Goal: Transaction & Acquisition: Purchase product/service

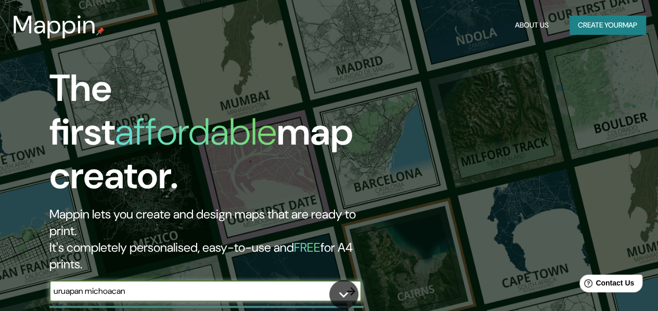
type input "uruapan michoacan"
click at [317, 285] on input "uruapan michoacan" at bounding box center [194, 291] width 291 height 12
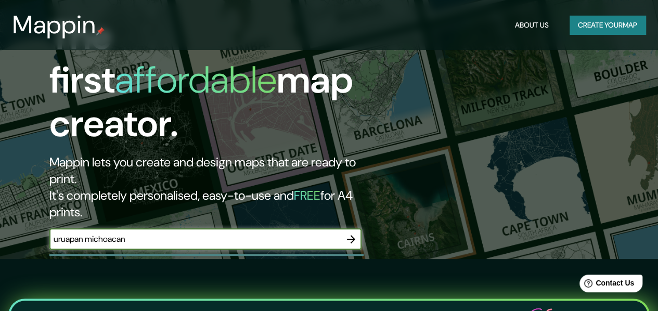
click at [352, 233] on icon "button" at bounding box center [351, 239] width 12 height 12
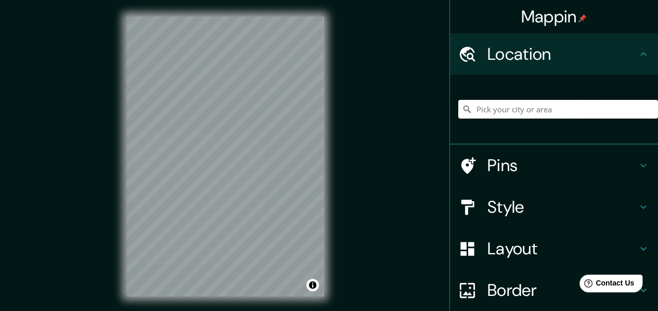
click at [531, 109] on input "Pick your city or area" at bounding box center [558, 109] width 200 height 19
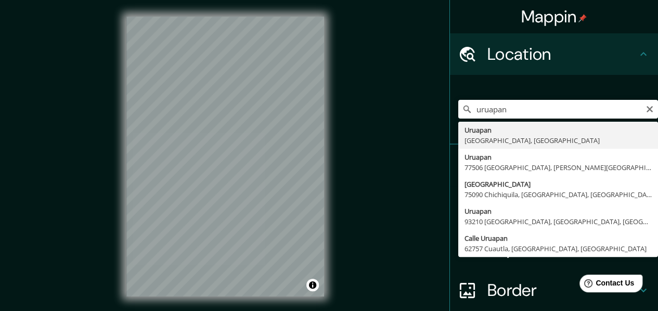
type input "[GEOGRAPHIC_DATA], [GEOGRAPHIC_DATA], [GEOGRAPHIC_DATA]"
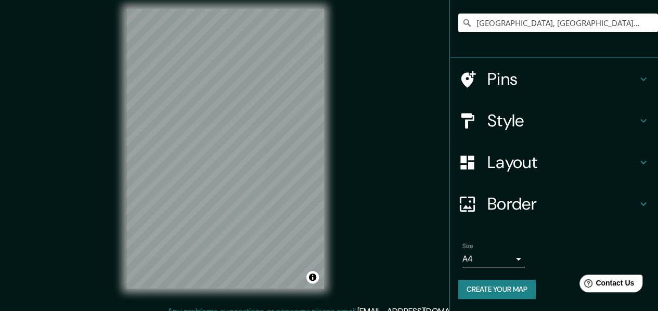
scroll to position [19, 0]
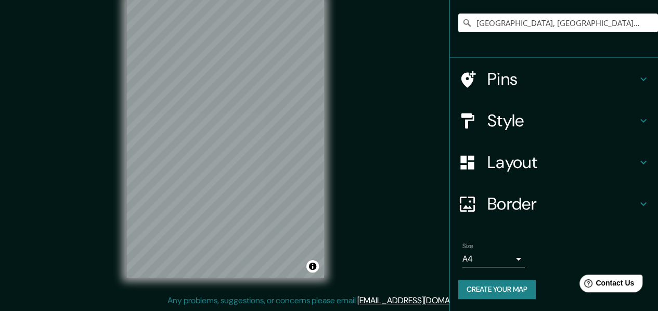
click at [512, 164] on h4 "Layout" at bounding box center [562, 162] width 150 height 21
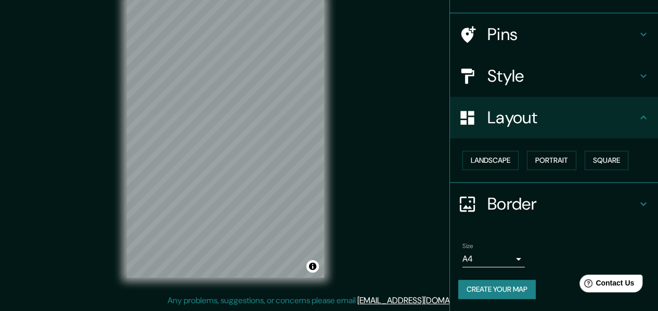
scroll to position [62, 0]
click at [489, 160] on button "Landscape" at bounding box center [490, 160] width 56 height 19
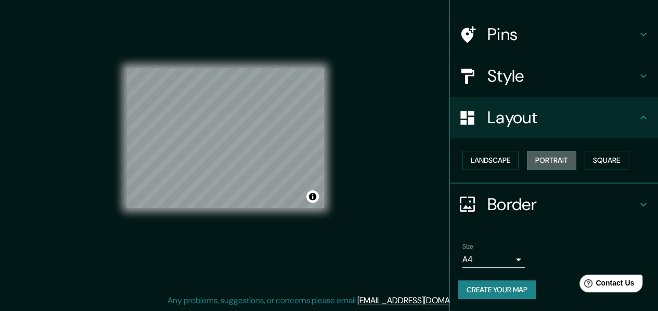
click at [527, 163] on button "Portrait" at bounding box center [551, 160] width 49 height 19
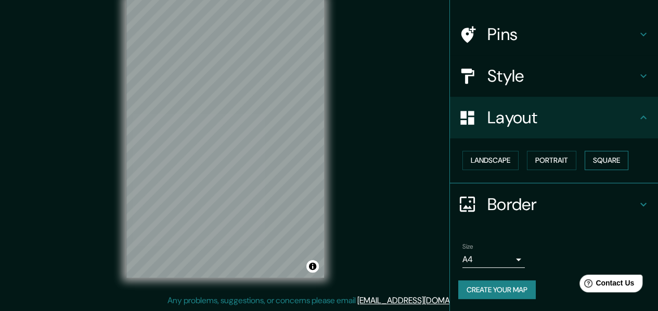
click at [614, 155] on button "Square" at bounding box center [607, 160] width 44 height 19
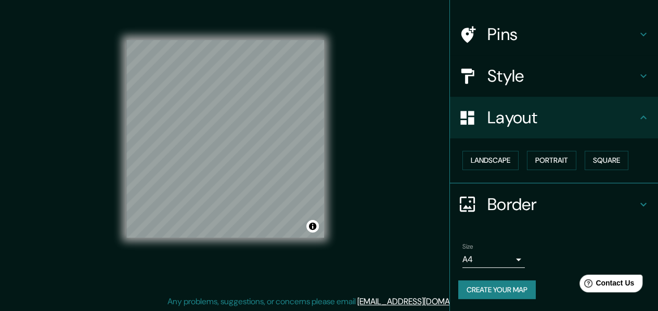
scroll to position [17, 0]
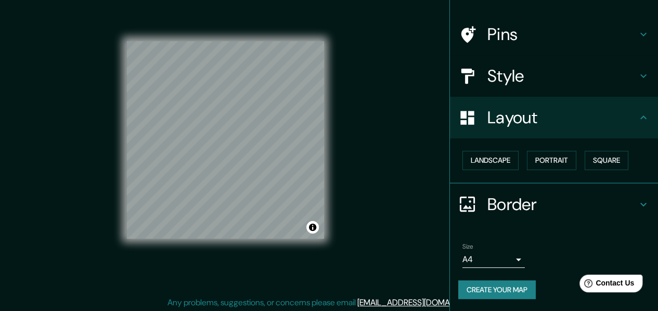
click at [497, 262] on body "Mappin Location [GEOGRAPHIC_DATA], [GEOGRAPHIC_DATA], [GEOGRAPHIC_DATA] Pins St…" at bounding box center [329, 138] width 658 height 311
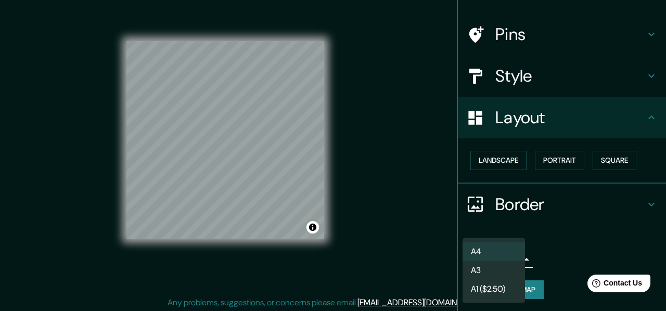
click at [569, 232] on div at bounding box center [333, 155] width 666 height 311
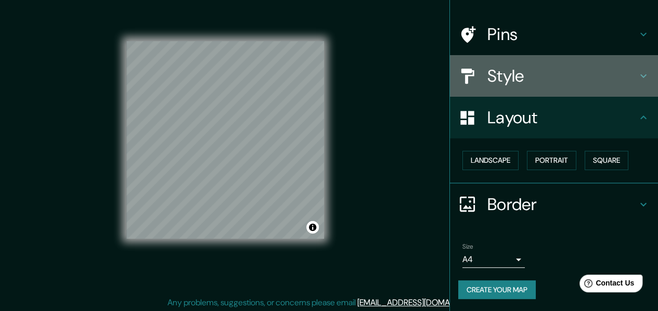
click at [637, 67] on div "Style" at bounding box center [554, 76] width 208 height 42
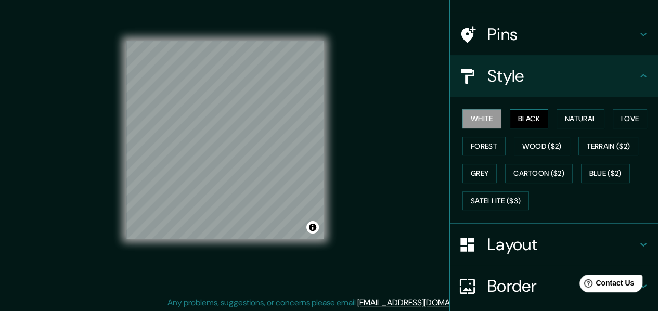
click at [520, 117] on button "Black" at bounding box center [529, 118] width 39 height 19
click at [565, 115] on button "Natural" at bounding box center [580, 118] width 48 height 19
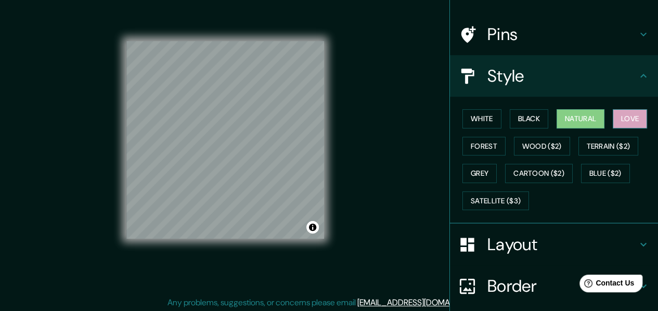
click at [617, 120] on button "Love" at bounding box center [630, 118] width 34 height 19
click at [465, 146] on button "Forest" at bounding box center [483, 146] width 43 height 19
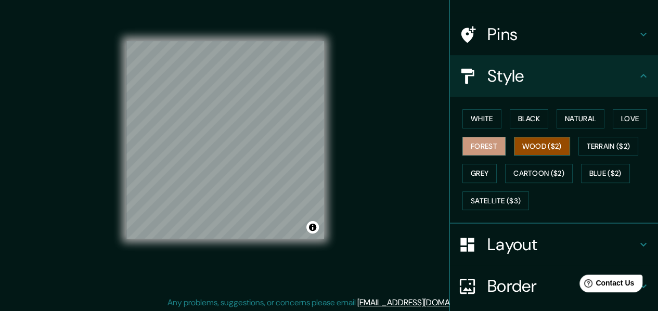
click at [543, 148] on button "Wood ($2)" at bounding box center [542, 146] width 56 height 19
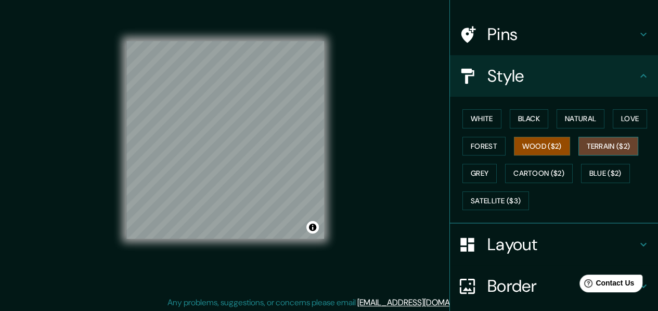
click at [594, 151] on button "Terrain ($2)" at bounding box center [608, 146] width 60 height 19
click at [517, 141] on button "Wood ($2)" at bounding box center [542, 146] width 56 height 19
click at [604, 144] on button "Terrain ($2)" at bounding box center [608, 146] width 60 height 19
click at [462, 167] on button "Grey" at bounding box center [479, 173] width 34 height 19
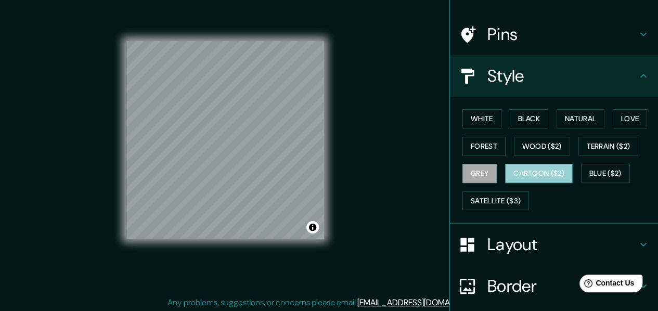
click at [526, 173] on button "Cartoon ($2)" at bounding box center [539, 173] width 68 height 19
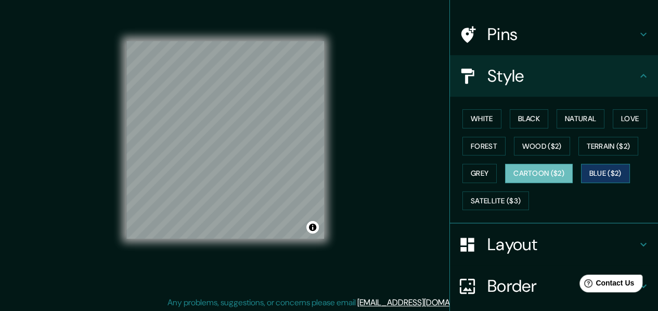
click at [581, 176] on button "Blue ($2)" at bounding box center [605, 173] width 49 height 19
click at [553, 175] on button "Cartoon ($2)" at bounding box center [539, 173] width 68 height 19
click at [542, 119] on div "White Black Natural Love Forest Wood ($2) Terrain ($2) Grey Cartoon ($2) Blue (…" at bounding box center [558, 159] width 200 height 109
click at [531, 114] on button "Black" at bounding box center [529, 118] width 39 height 19
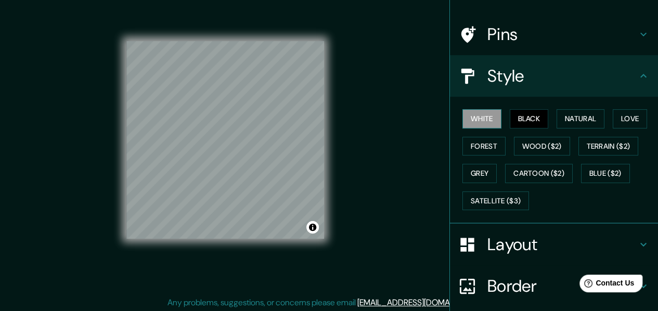
click at [467, 120] on button "White" at bounding box center [481, 118] width 39 height 19
click at [566, 117] on button "Natural" at bounding box center [580, 118] width 48 height 19
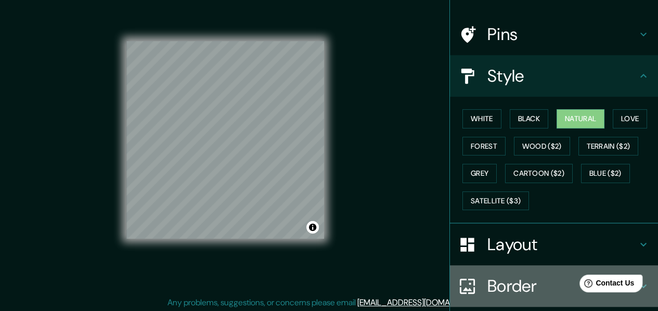
click at [506, 288] on h4 "Border" at bounding box center [562, 286] width 150 height 21
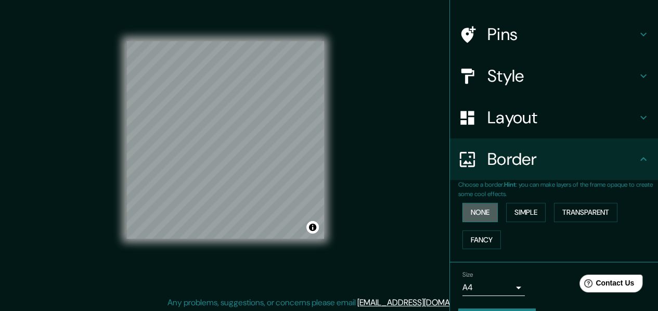
click at [480, 218] on button "None" at bounding box center [479, 212] width 35 height 19
click at [507, 211] on button "Simple" at bounding box center [526, 212] width 40 height 19
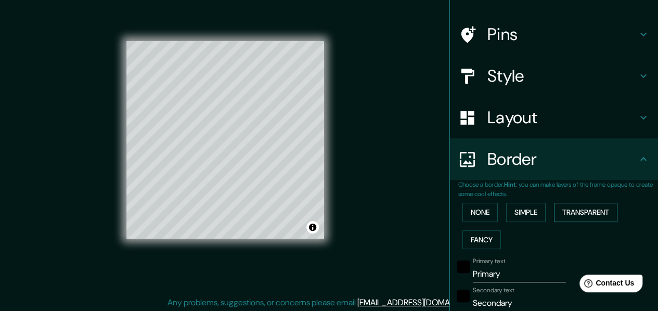
click at [567, 208] on button "Transparent" at bounding box center [585, 212] width 63 height 19
click at [484, 239] on button "Fancy" at bounding box center [481, 239] width 38 height 19
click at [473, 205] on button "None" at bounding box center [479, 212] width 35 height 19
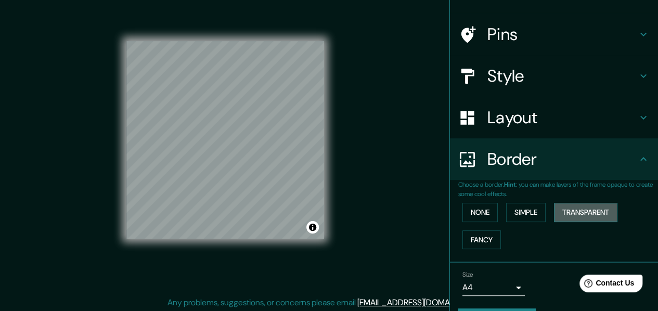
click at [555, 206] on button "Transparent" at bounding box center [585, 212] width 63 height 19
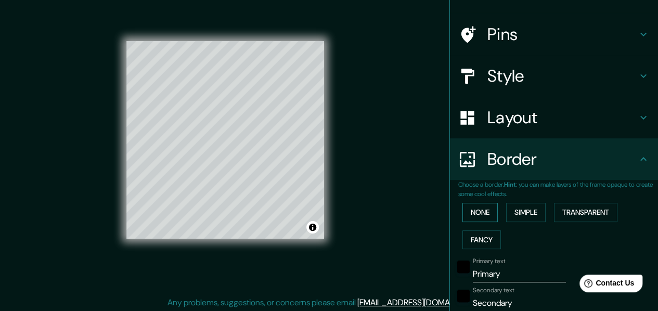
click at [474, 213] on button "None" at bounding box center [479, 212] width 35 height 19
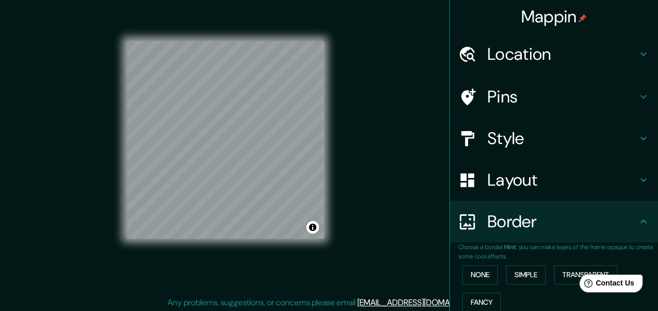
scroll to position [0, 0]
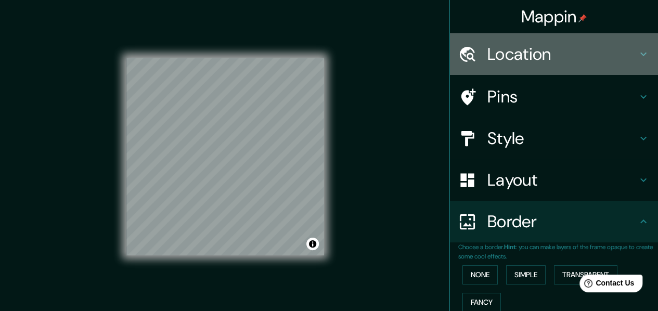
click at [567, 57] on h4 "Location" at bounding box center [562, 54] width 150 height 21
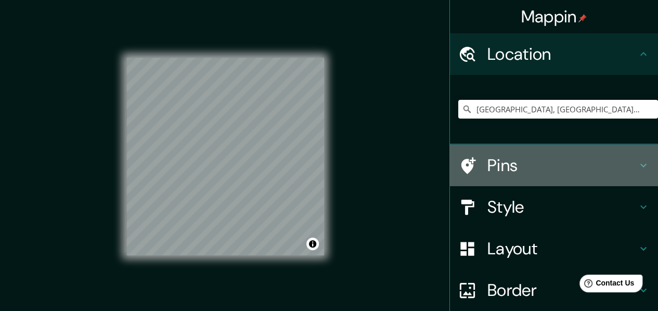
click at [551, 165] on h4 "Pins" at bounding box center [562, 165] width 150 height 21
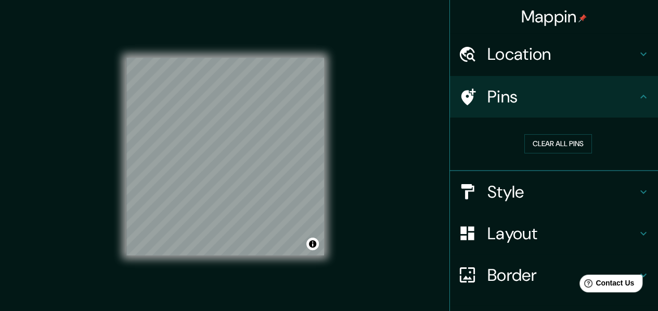
scroll to position [52, 0]
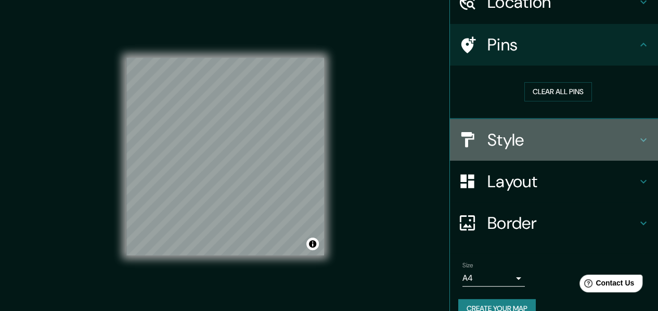
click at [568, 135] on h4 "Style" at bounding box center [562, 139] width 150 height 21
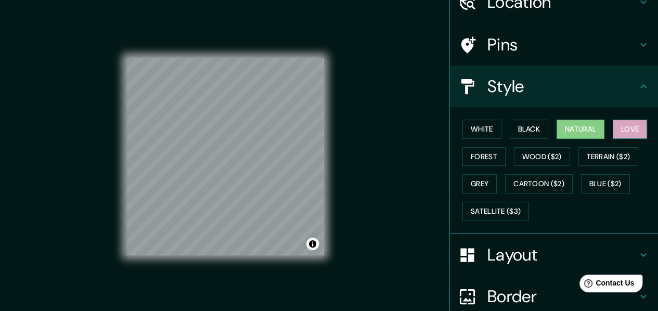
drag, startPoint x: 621, startPoint y: 117, endPoint x: 622, endPoint y: 122, distance: 5.2
click at [621, 118] on div "White Black Natural Love Forest Wood ($2) Terrain ($2) Grey Cartoon ($2) Blue (…" at bounding box center [558, 169] width 200 height 109
click at [643, 127] on div "White Black Natural Love Forest Wood ($2) Terrain ($2) Grey Cartoon ($2) Blue (…" at bounding box center [558, 169] width 200 height 109
click at [622, 131] on button "Love" at bounding box center [630, 129] width 34 height 19
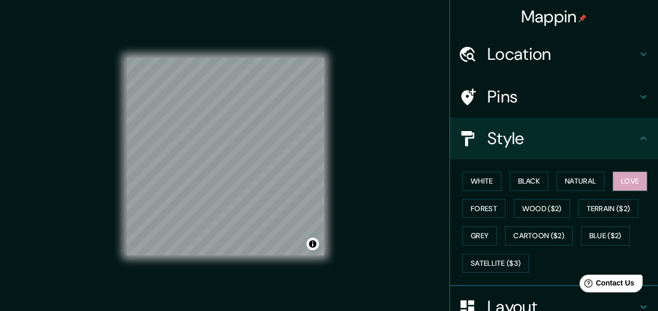
click at [582, 46] on h4 "Location" at bounding box center [562, 54] width 150 height 21
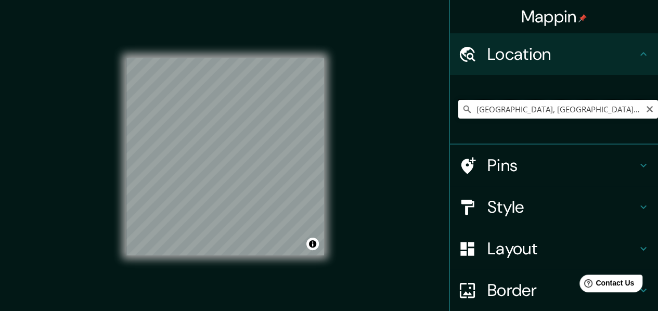
click at [571, 109] on input "[GEOGRAPHIC_DATA], [GEOGRAPHIC_DATA], [GEOGRAPHIC_DATA]" at bounding box center [558, 109] width 200 height 19
drag, startPoint x: 544, startPoint y: 110, endPoint x: 538, endPoint y: 115, distance: 7.7
click at [539, 111] on input "[GEOGRAPHIC_DATA], [GEOGRAPHIC_DATA], [GEOGRAPHIC_DATA]" at bounding box center [558, 109] width 200 height 19
drag, startPoint x: 548, startPoint y: 109, endPoint x: 461, endPoint y: 121, distance: 87.7
click at [461, 121] on div "[GEOGRAPHIC_DATA], [GEOGRAPHIC_DATA], [GEOGRAPHIC_DATA]" at bounding box center [558, 109] width 200 height 52
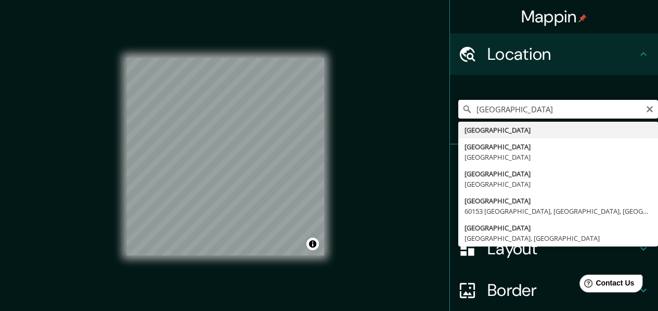
click at [509, 107] on input "[GEOGRAPHIC_DATA]" at bounding box center [558, 109] width 200 height 19
type input "[GEOGRAPHIC_DATA]"
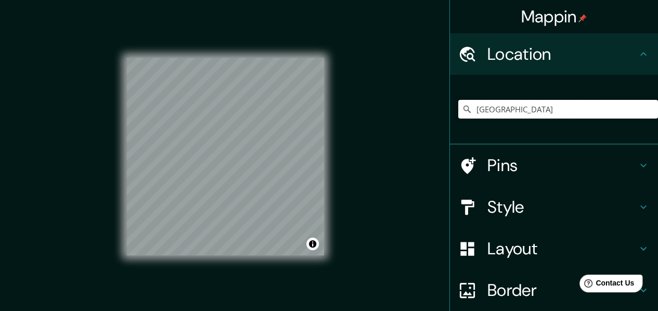
scroll to position [107, 0]
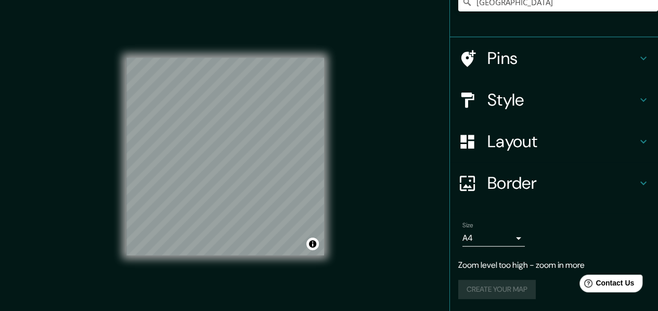
click at [551, 134] on h4 "Layout" at bounding box center [562, 141] width 150 height 21
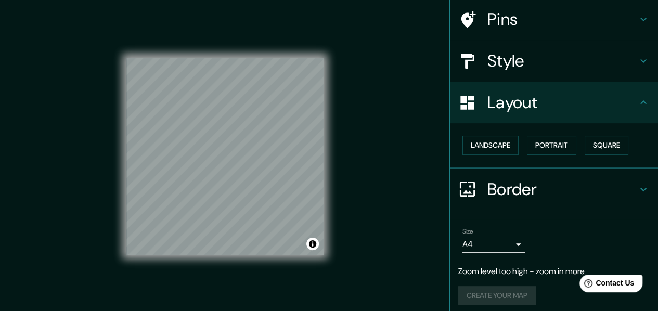
scroll to position [77, 0]
click at [560, 60] on h4 "Style" at bounding box center [562, 60] width 150 height 21
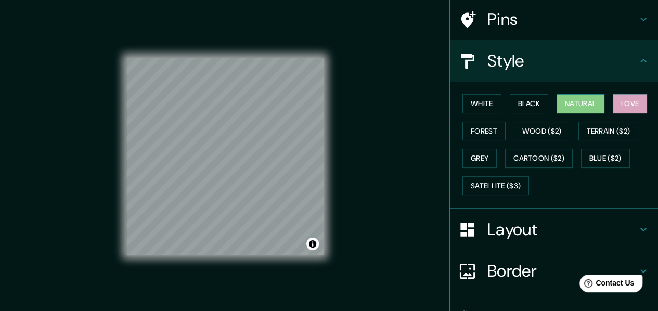
click at [582, 105] on button "Natural" at bounding box center [580, 103] width 48 height 19
click at [520, 96] on button "Black" at bounding box center [529, 103] width 39 height 19
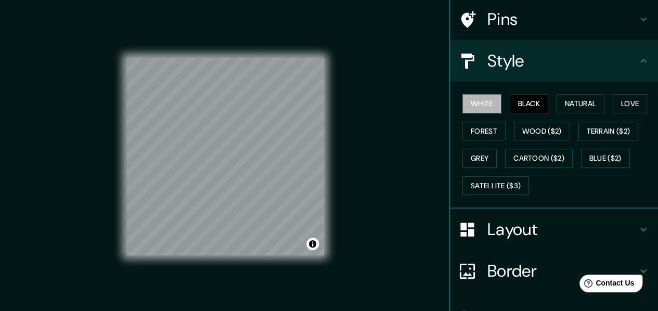
click at [465, 99] on button "White" at bounding box center [481, 103] width 39 height 19
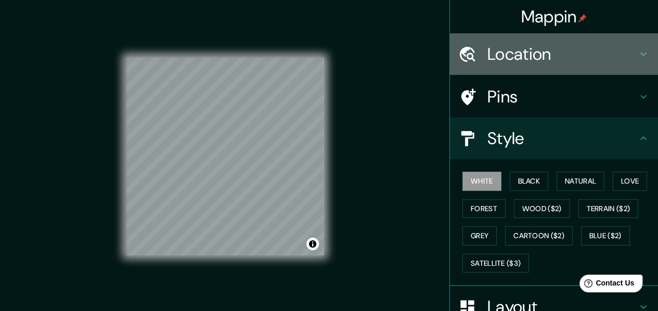
click at [600, 57] on h4 "Location" at bounding box center [562, 54] width 150 height 21
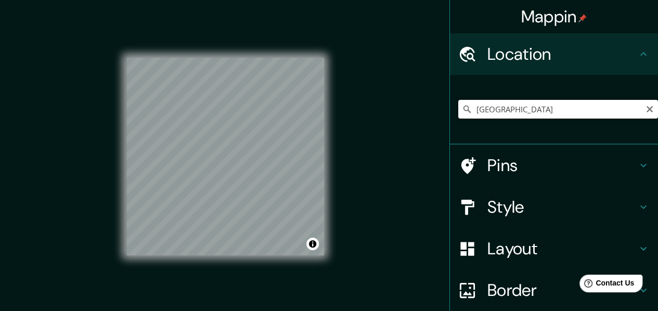
drag, startPoint x: 569, startPoint y: 105, endPoint x: 452, endPoint y: 114, distance: 117.3
click at [458, 114] on input "[GEOGRAPHIC_DATA]" at bounding box center [558, 109] width 200 height 19
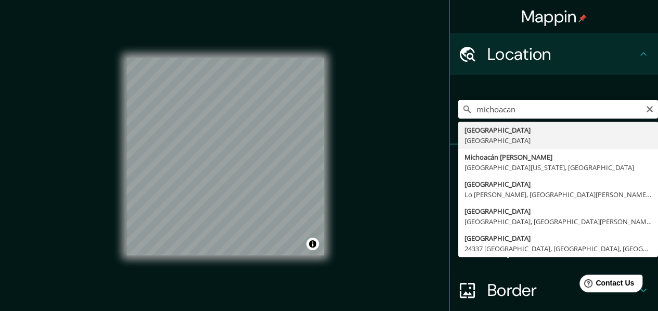
drag, startPoint x: 565, startPoint y: 139, endPoint x: 578, endPoint y: 127, distance: 17.7
type input "[GEOGRAPHIC_DATA], [GEOGRAPHIC_DATA]"
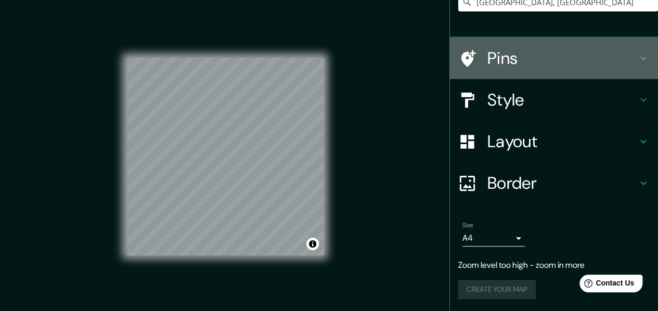
click at [513, 58] on h4 "Pins" at bounding box center [562, 58] width 150 height 21
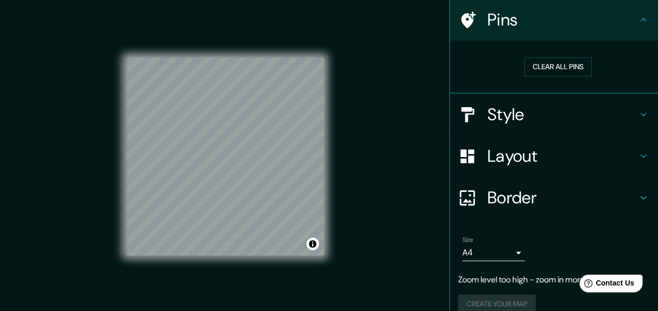
scroll to position [77, 0]
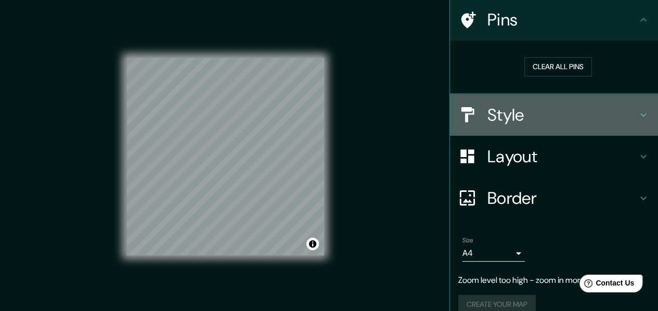
click at [515, 111] on h4 "Style" at bounding box center [562, 115] width 150 height 21
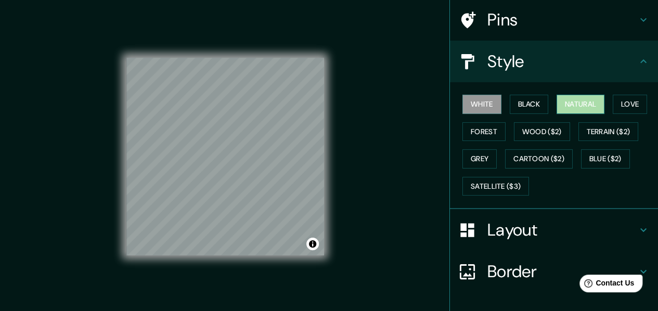
click at [556, 97] on button "Natural" at bounding box center [580, 104] width 48 height 19
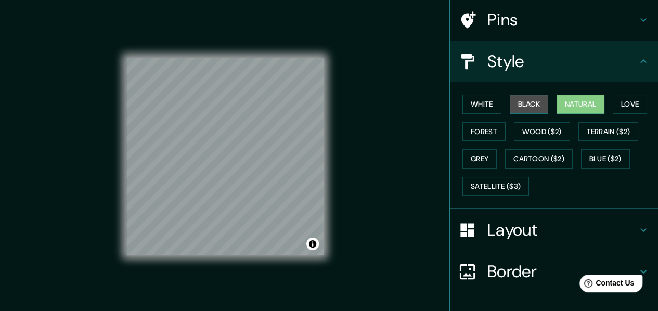
click at [538, 99] on button "Black" at bounding box center [529, 104] width 39 height 19
click at [579, 103] on button "Natural" at bounding box center [580, 104] width 48 height 19
click at [531, 105] on button "Black" at bounding box center [529, 104] width 39 height 19
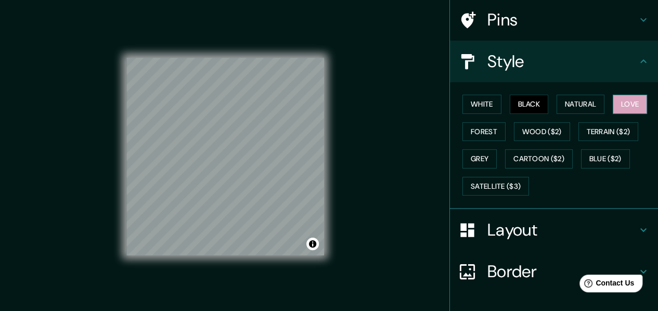
click at [613, 103] on button "Love" at bounding box center [630, 104] width 34 height 19
click at [478, 128] on button "Forest" at bounding box center [483, 131] width 43 height 19
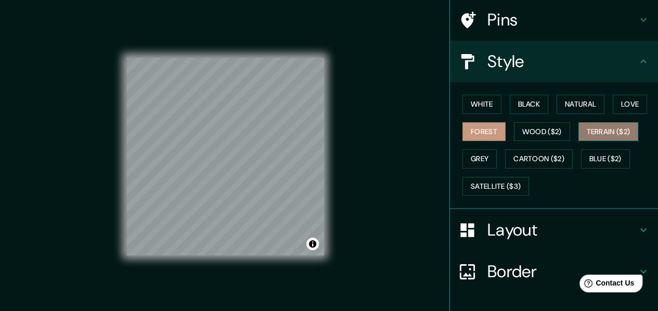
click at [600, 127] on button "Terrain ($2)" at bounding box center [608, 131] width 60 height 19
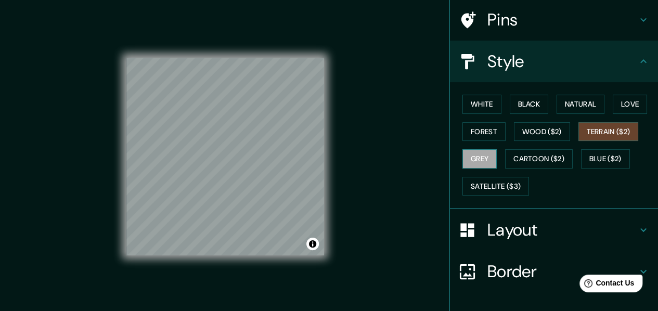
click at [470, 160] on button "Grey" at bounding box center [479, 158] width 34 height 19
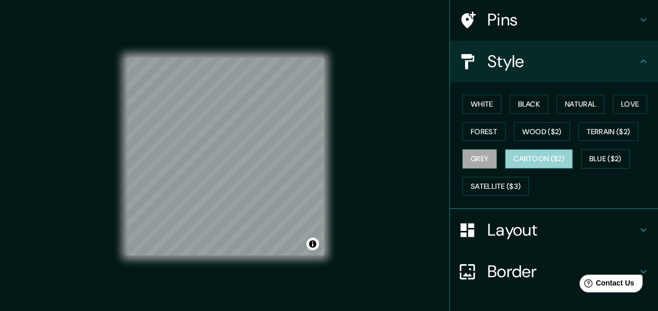
click at [518, 159] on button "Cartoon ($2)" at bounding box center [539, 158] width 68 height 19
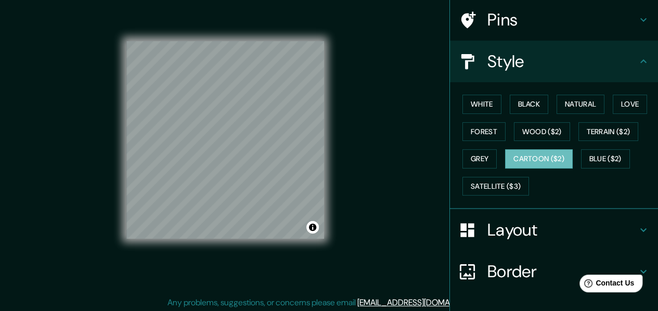
scroll to position [19, 0]
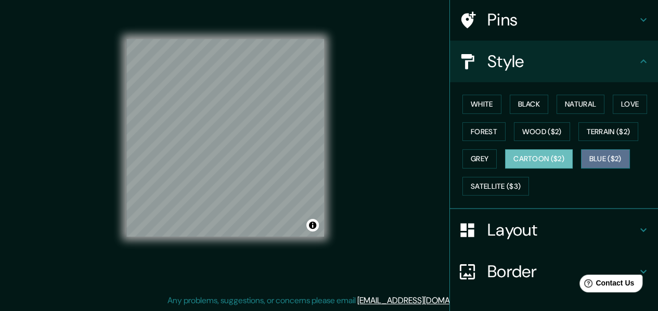
click at [589, 155] on button "Blue ($2)" at bounding box center [605, 158] width 49 height 19
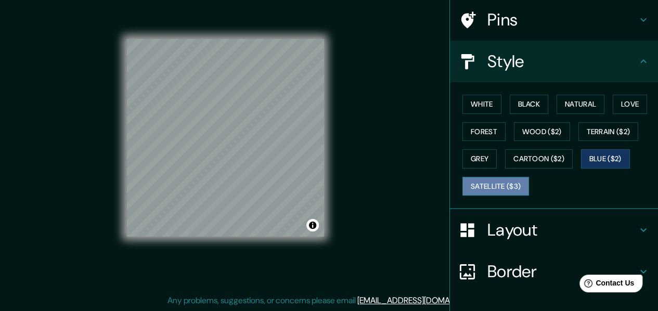
click at [475, 183] on button "Satellite ($3)" at bounding box center [495, 186] width 67 height 19
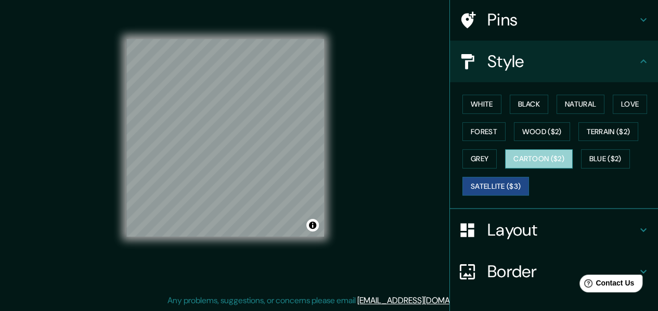
click at [510, 153] on button "Cartoon ($2)" at bounding box center [539, 158] width 68 height 19
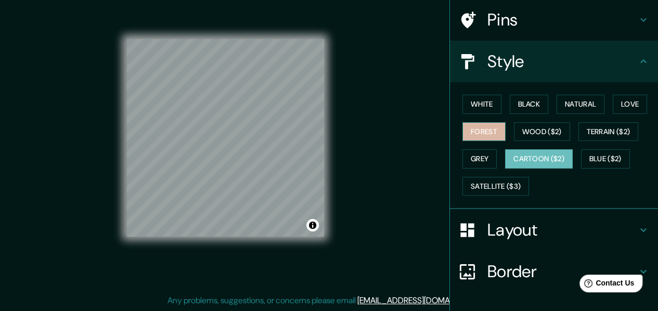
click at [485, 128] on button "Forest" at bounding box center [483, 131] width 43 height 19
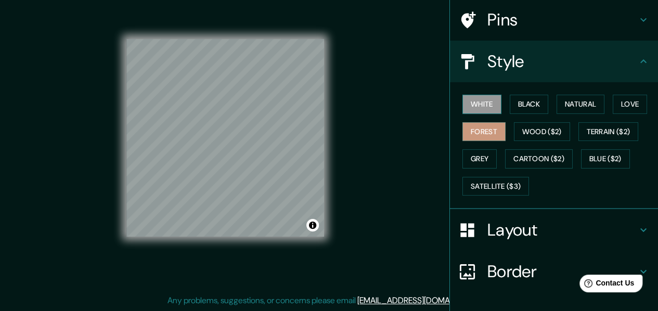
click at [479, 96] on button "White" at bounding box center [481, 104] width 39 height 19
